Goal: Communication & Community: Answer question/provide support

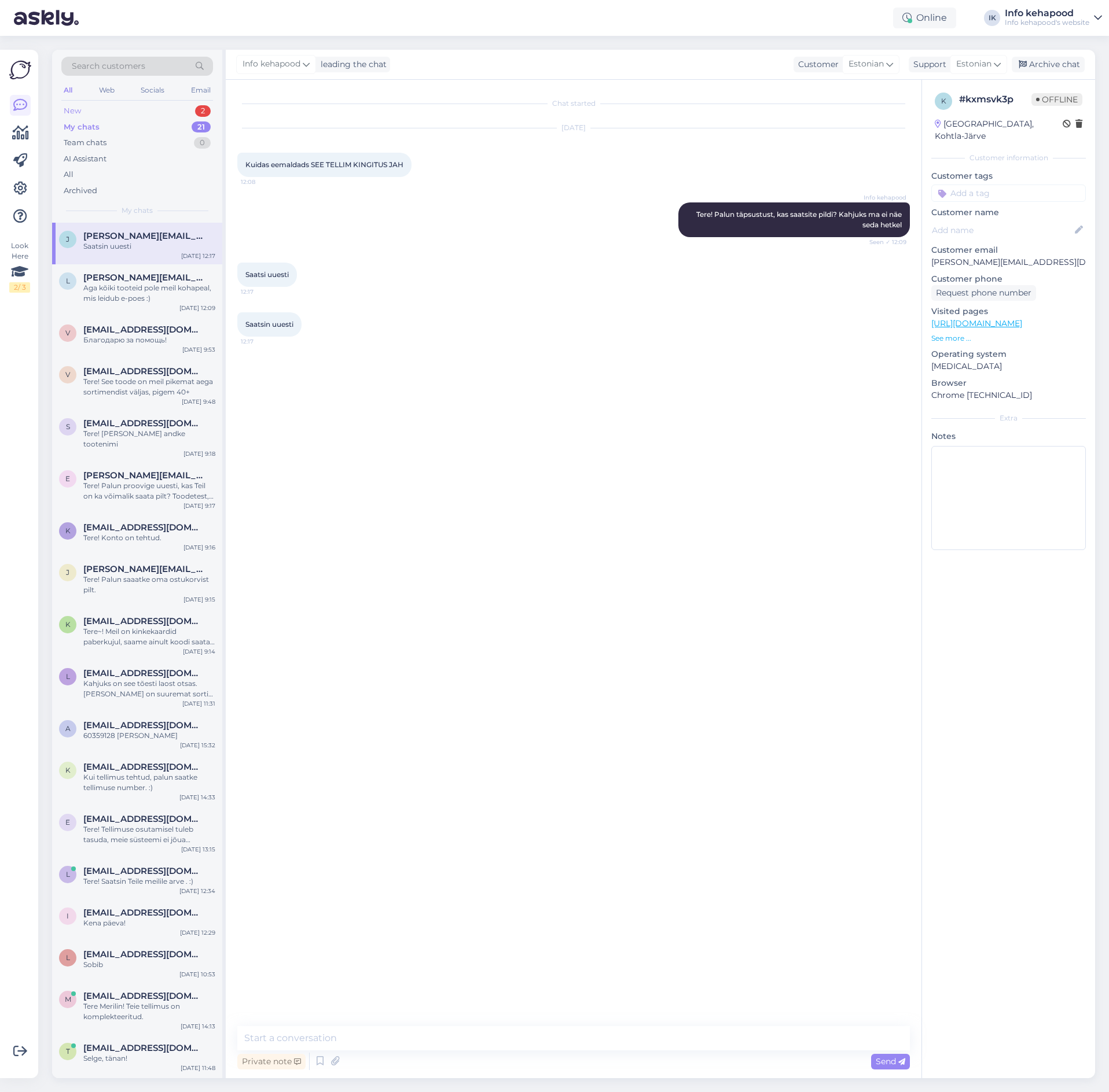
click at [142, 115] on div "New 2" at bounding box center [137, 111] width 152 height 16
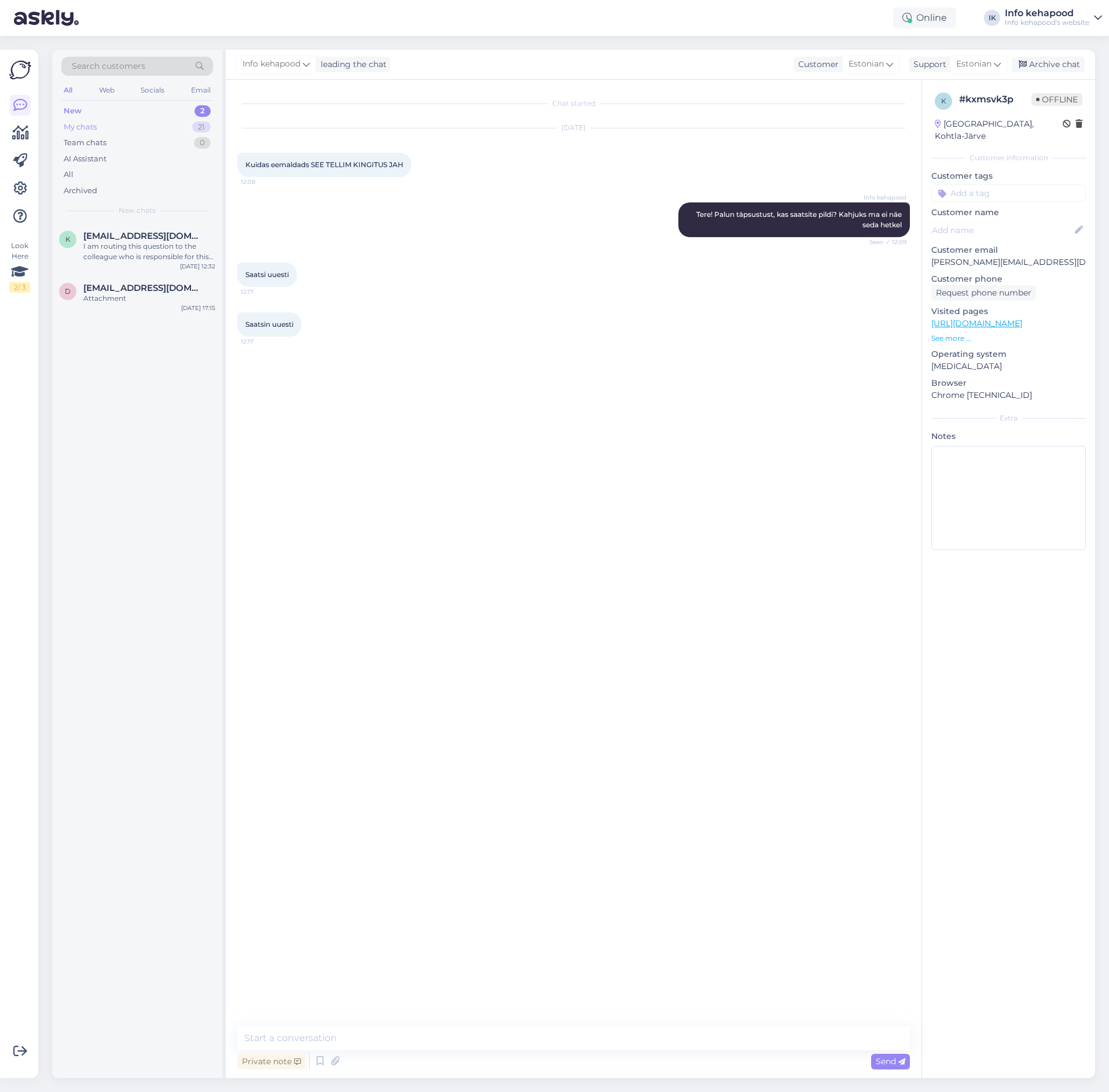
click at [138, 128] on div "My chats 21" at bounding box center [137, 127] width 152 height 16
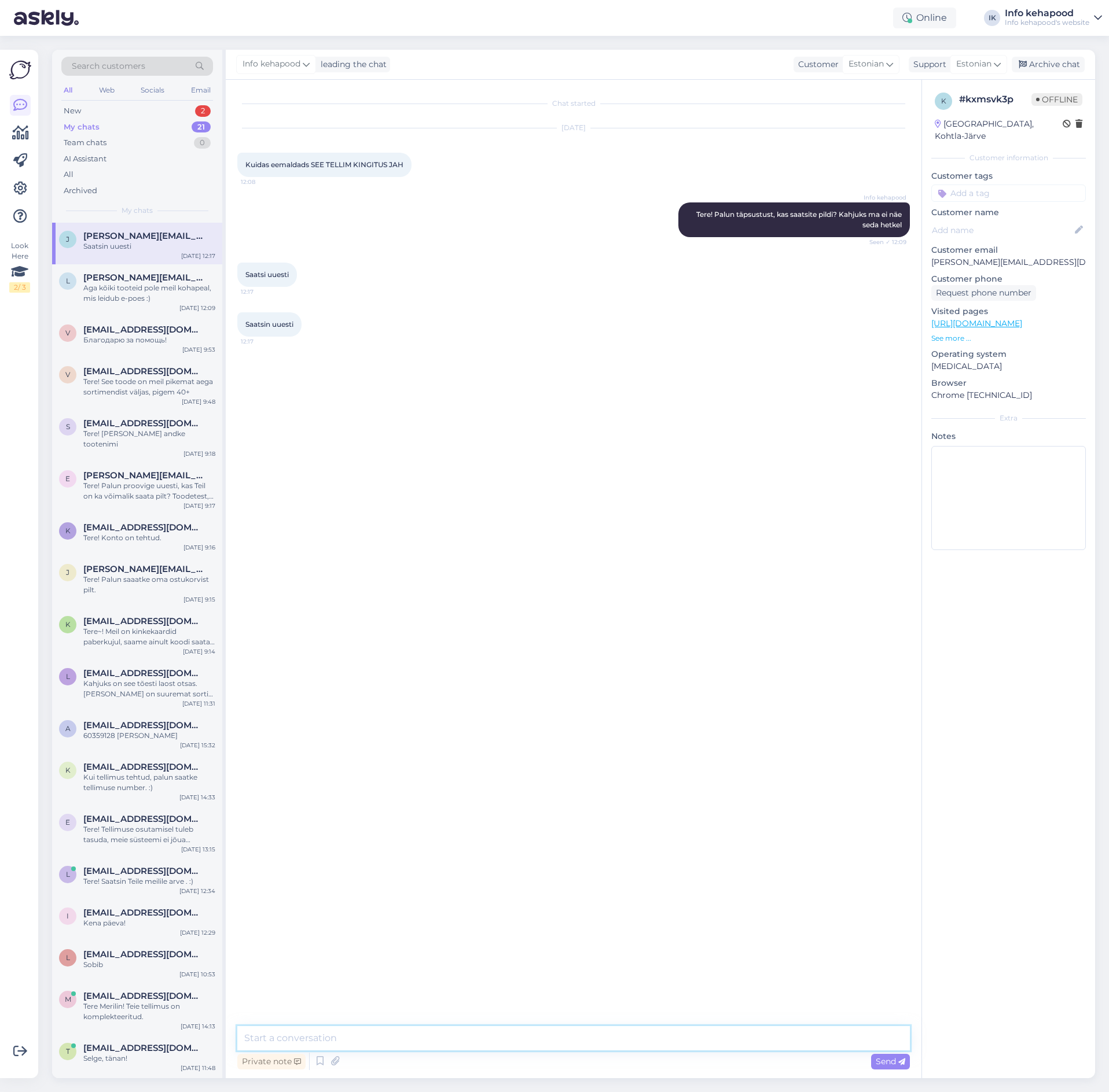
click at [820, 1039] on textarea at bounding box center [573, 1038] width 672 height 24
type textarea "Kahjuks ei ole nä"
type textarea "h"
type textarea "näha"
click at [809, 370] on div "Info kehapood Kahjuks ei ole nä 15:18" at bounding box center [573, 374] width 672 height 49
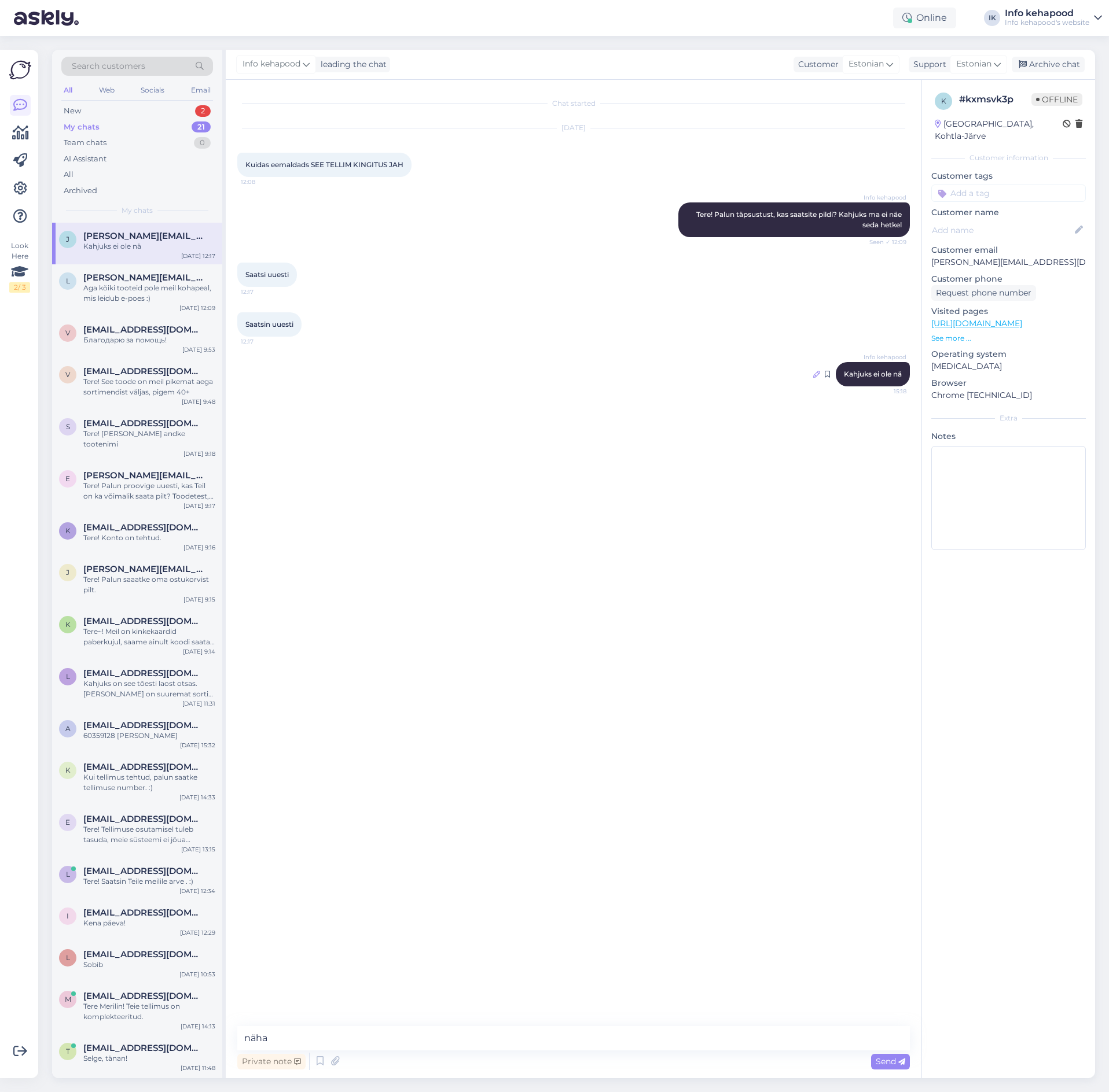
click at [816, 378] on div at bounding box center [816, 374] width 7 height 10
type textarea "Kahjuks ei ole näha"
click at [881, 393] on span "Edit" at bounding box center [881, 398] width 29 height 10
drag, startPoint x: 285, startPoint y: 1029, endPoint x: 130, endPoint y: 1039, distance: 155.3
click at [135, 1037] on div "Search customers All Web Socials Email New 2 My chats 21 Team chats 0 AI Assist…" at bounding box center [573, 564] width 1043 height 1028
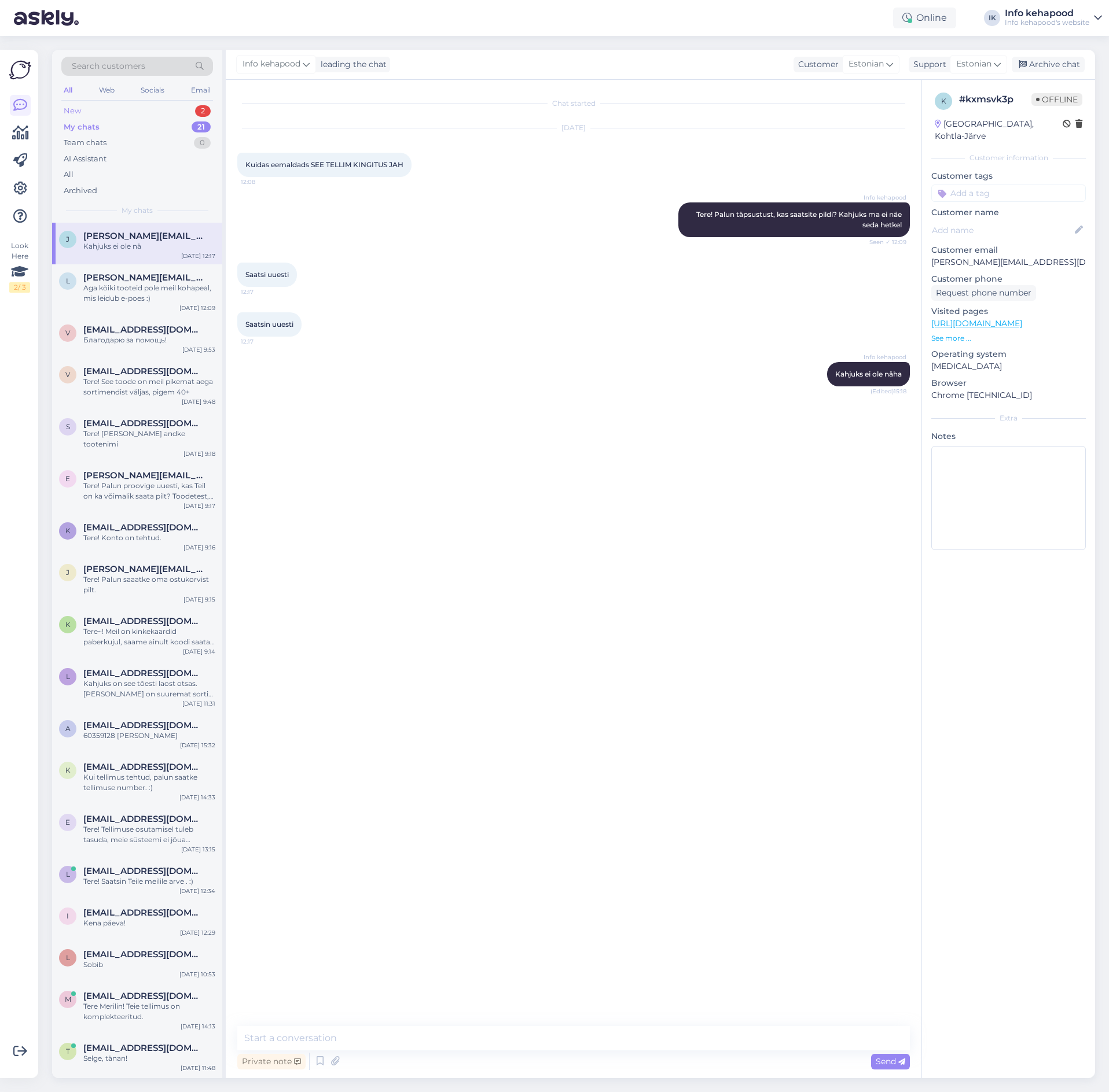
click at [171, 110] on div "New 2" at bounding box center [137, 111] width 152 height 16
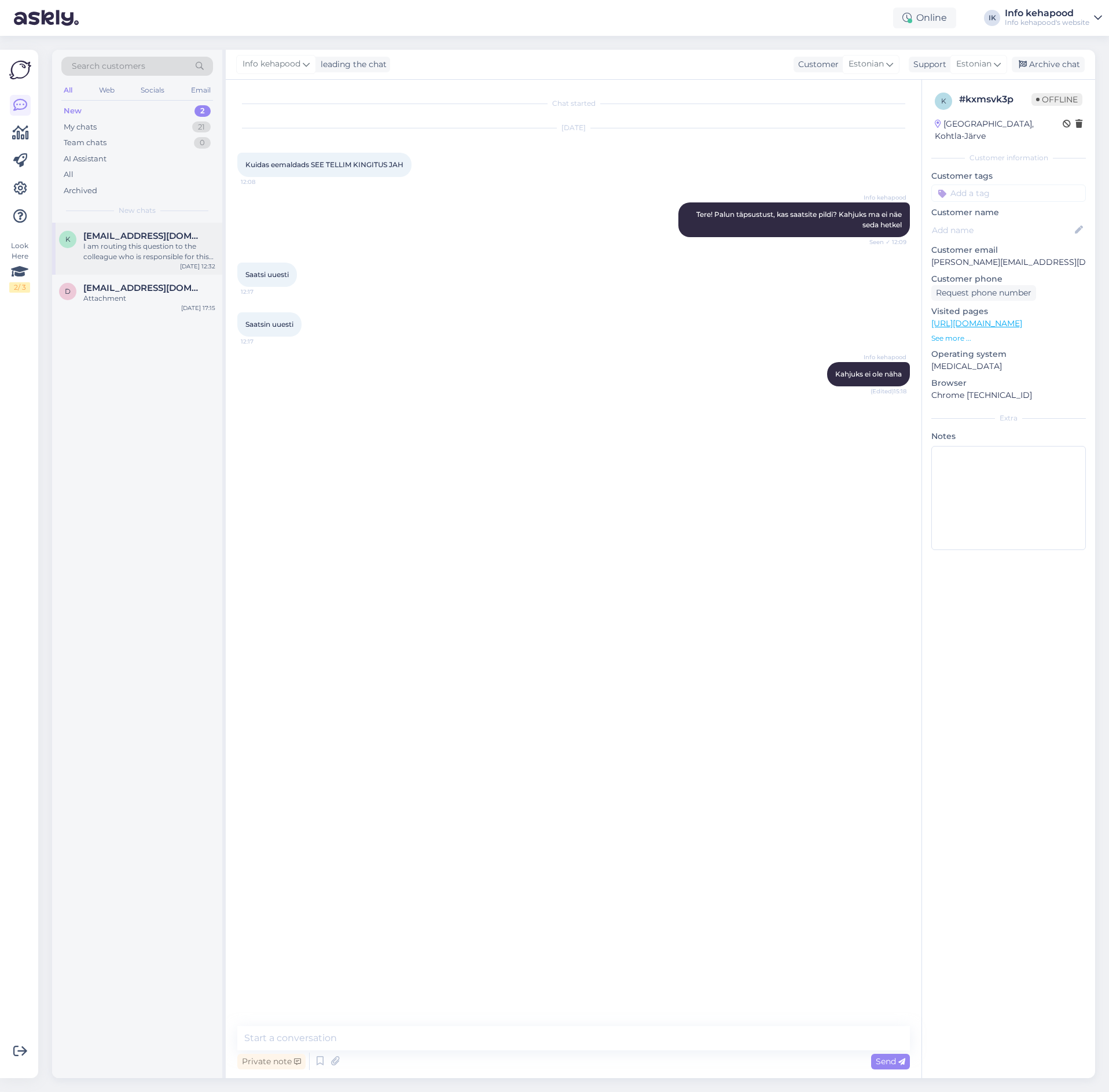
click at [157, 249] on div "I am routing this question to the colleague who is responsible for this topic. …" at bounding box center [149, 252] width 132 height 21
